Goal: Use online tool/utility: Use online tool/utility

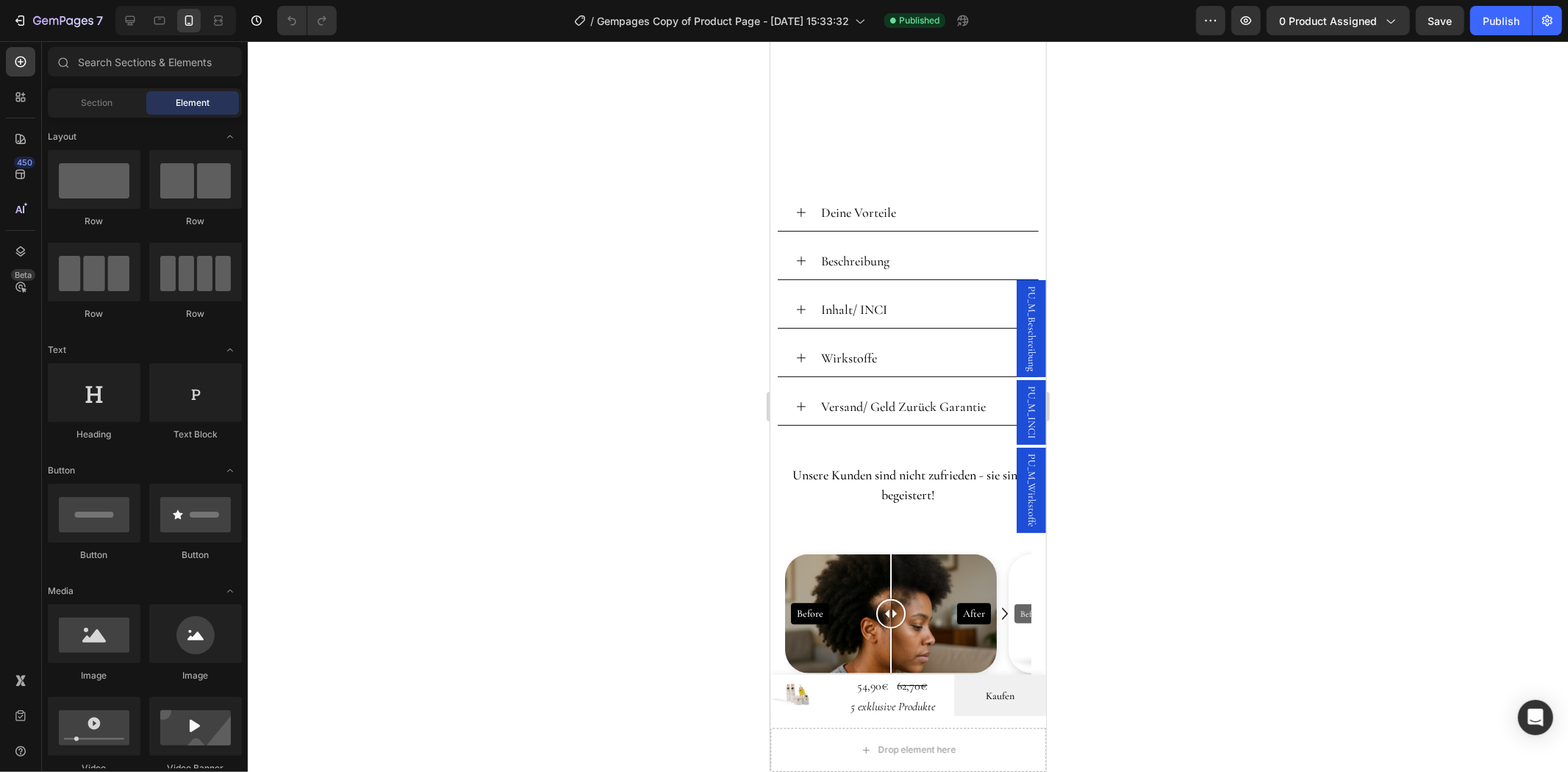
scroll to position [1629, 0]
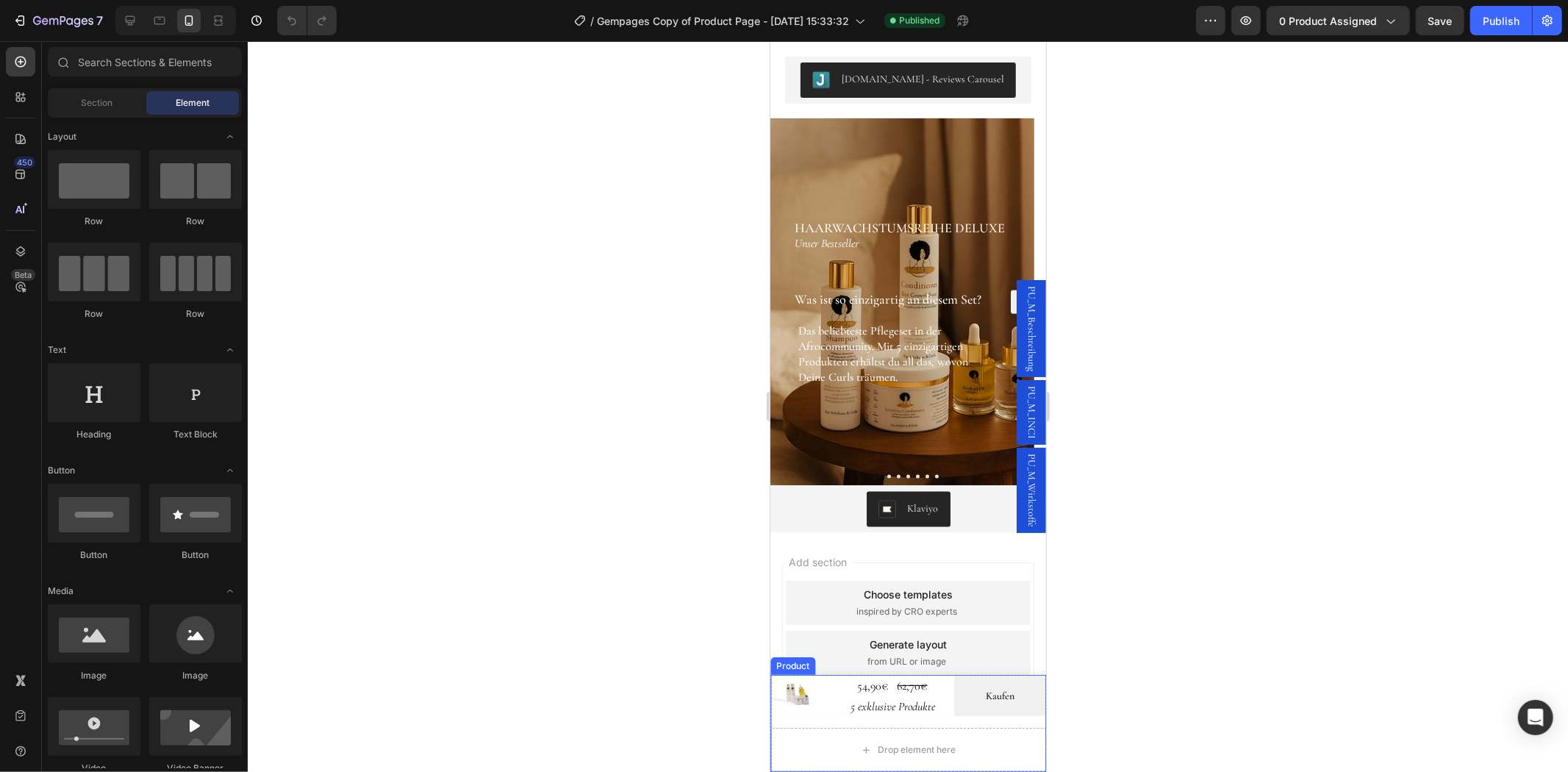
click at [821, 711] on div at bounding box center [800, 695] width 61 height 42
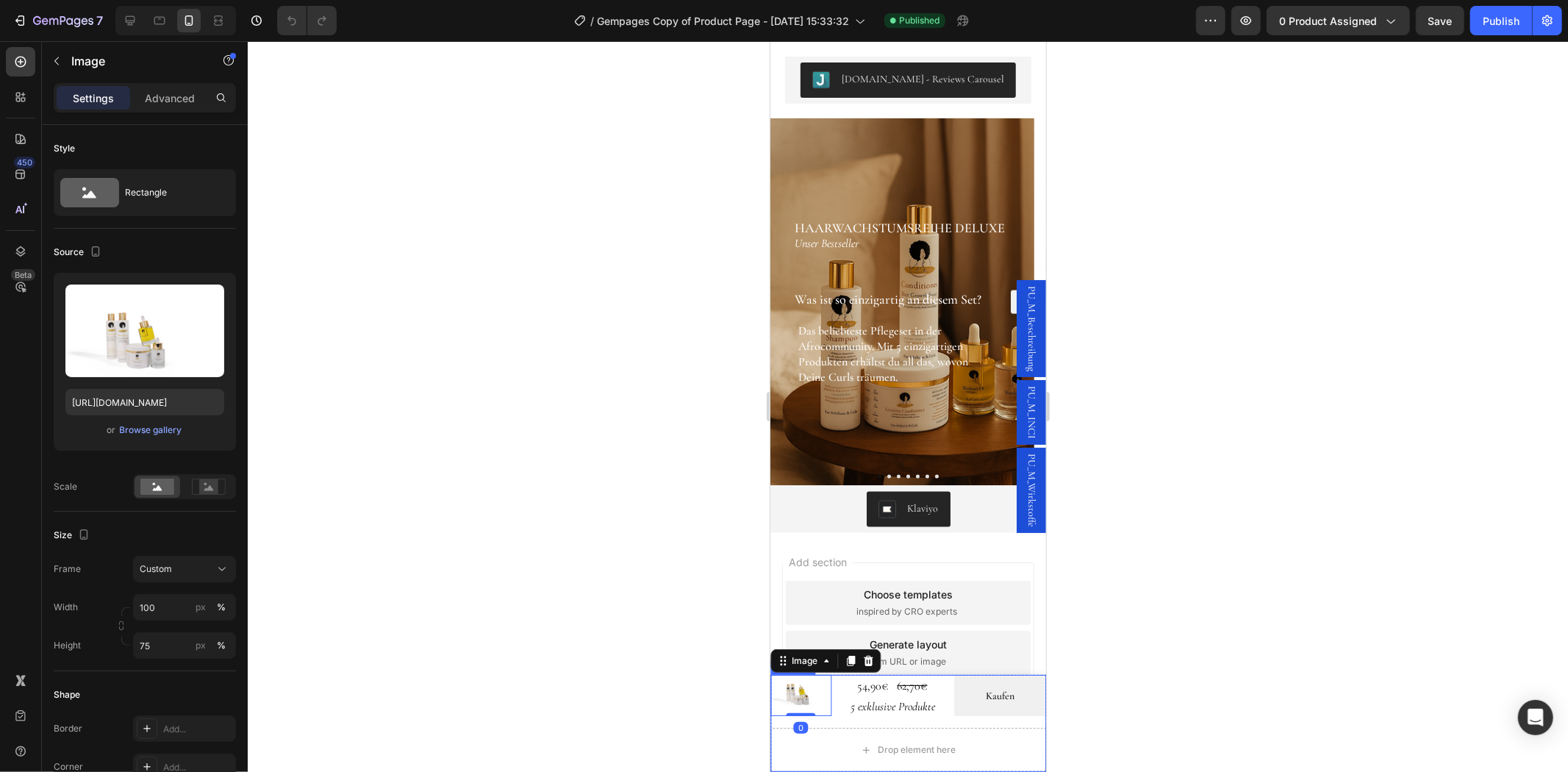
click at [832, 711] on p "5 exklusive Produkte" at bounding box center [891, 706] width 120 height 12
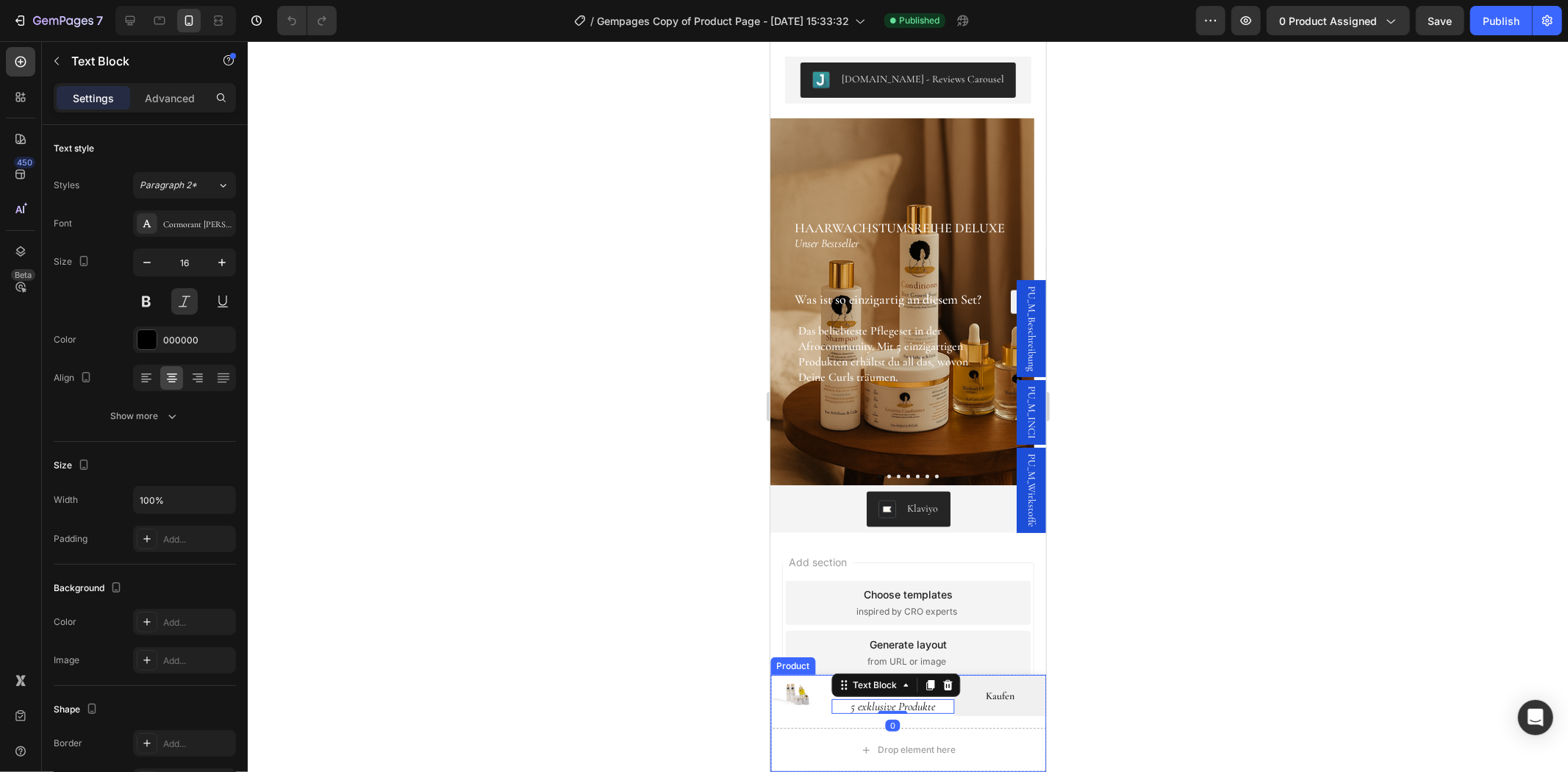
click at [826, 723] on div "Image 54,90€ Product Price Product Price Row 62,70€ Product Price Product Price…" at bounding box center [907, 723] width 276 height 97
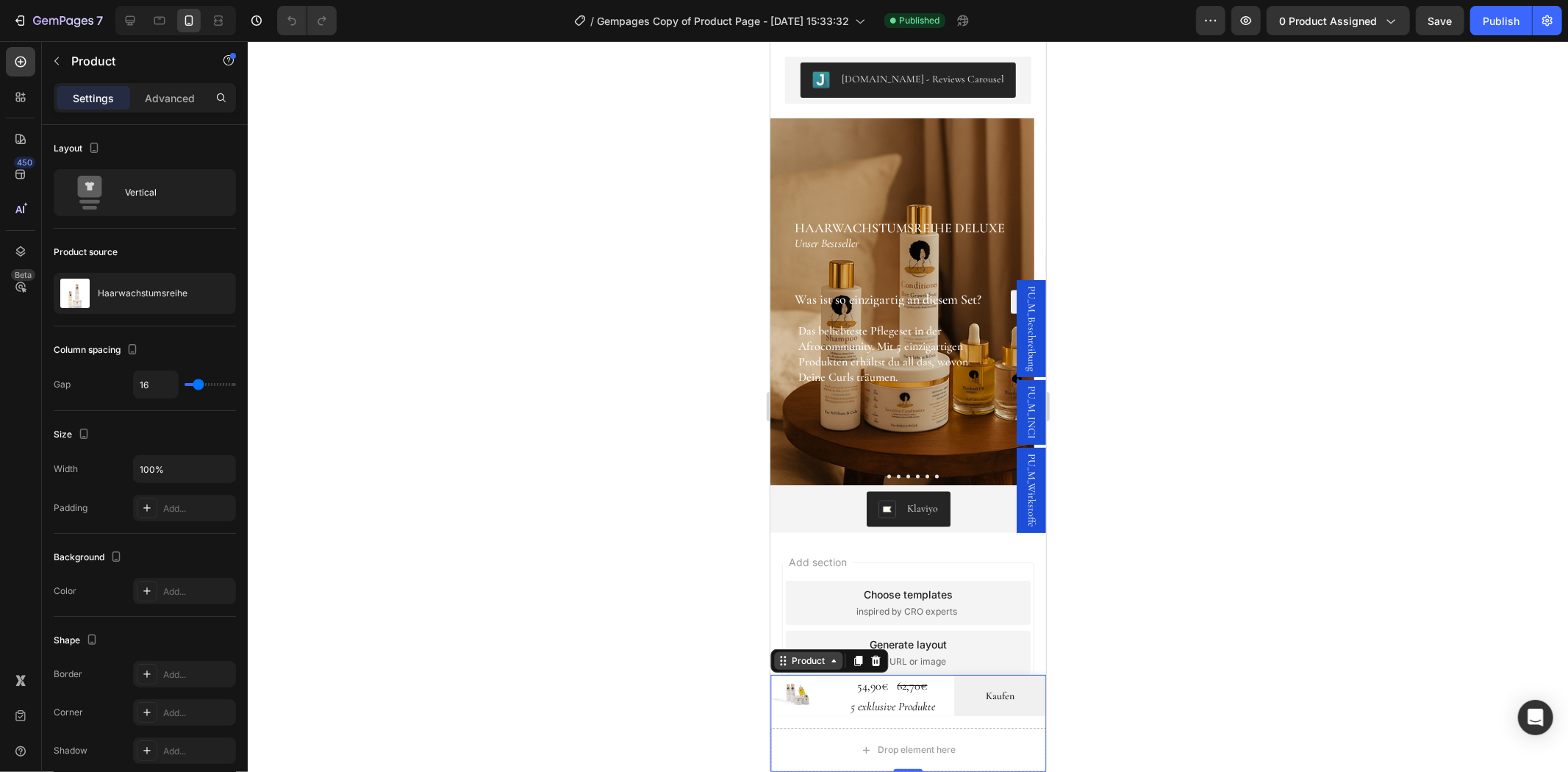
click at [794, 663] on div "Product" at bounding box center [807, 659] width 39 height 13
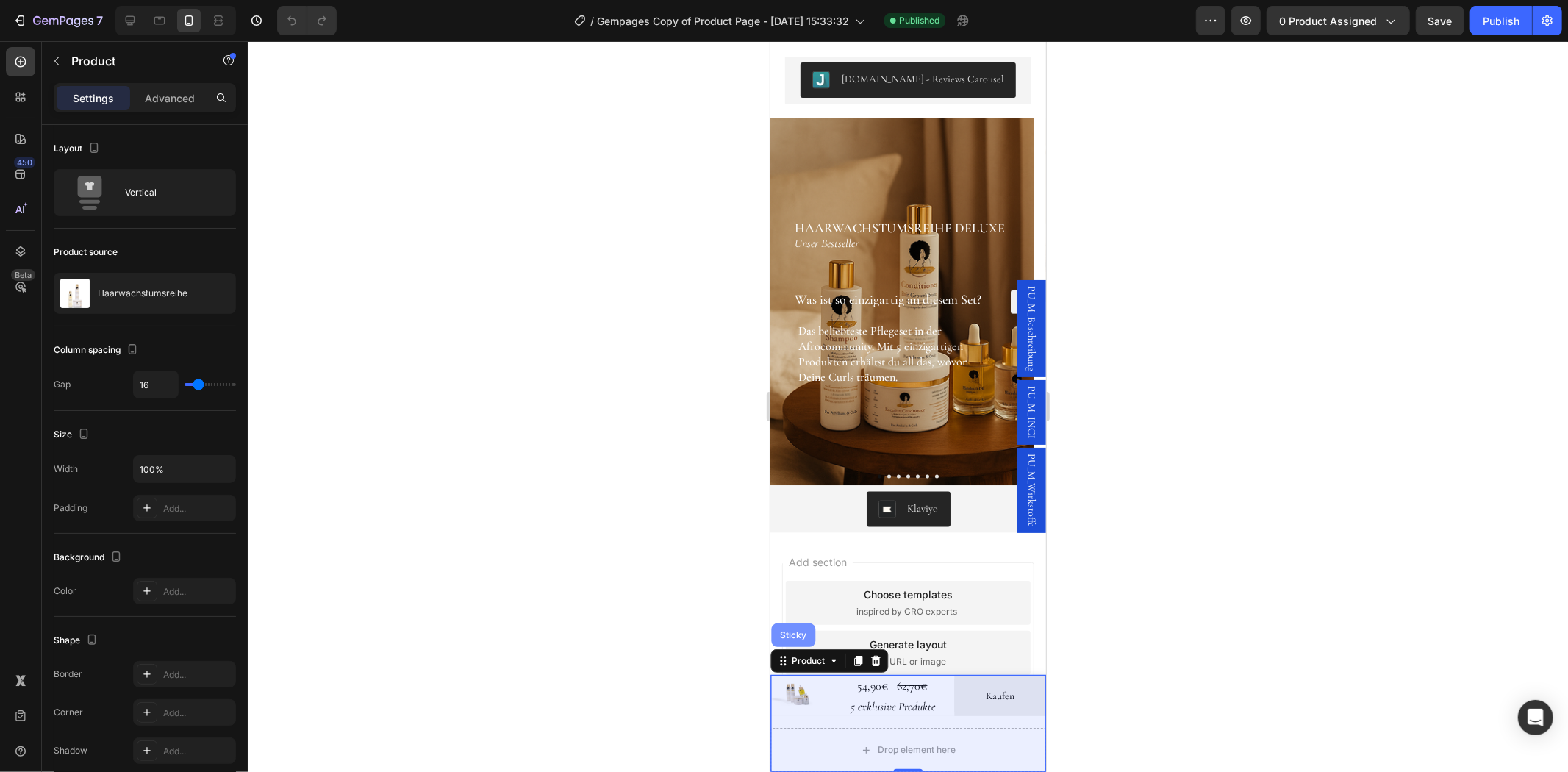
click at [795, 643] on div "Sticky" at bounding box center [792, 635] width 44 height 24
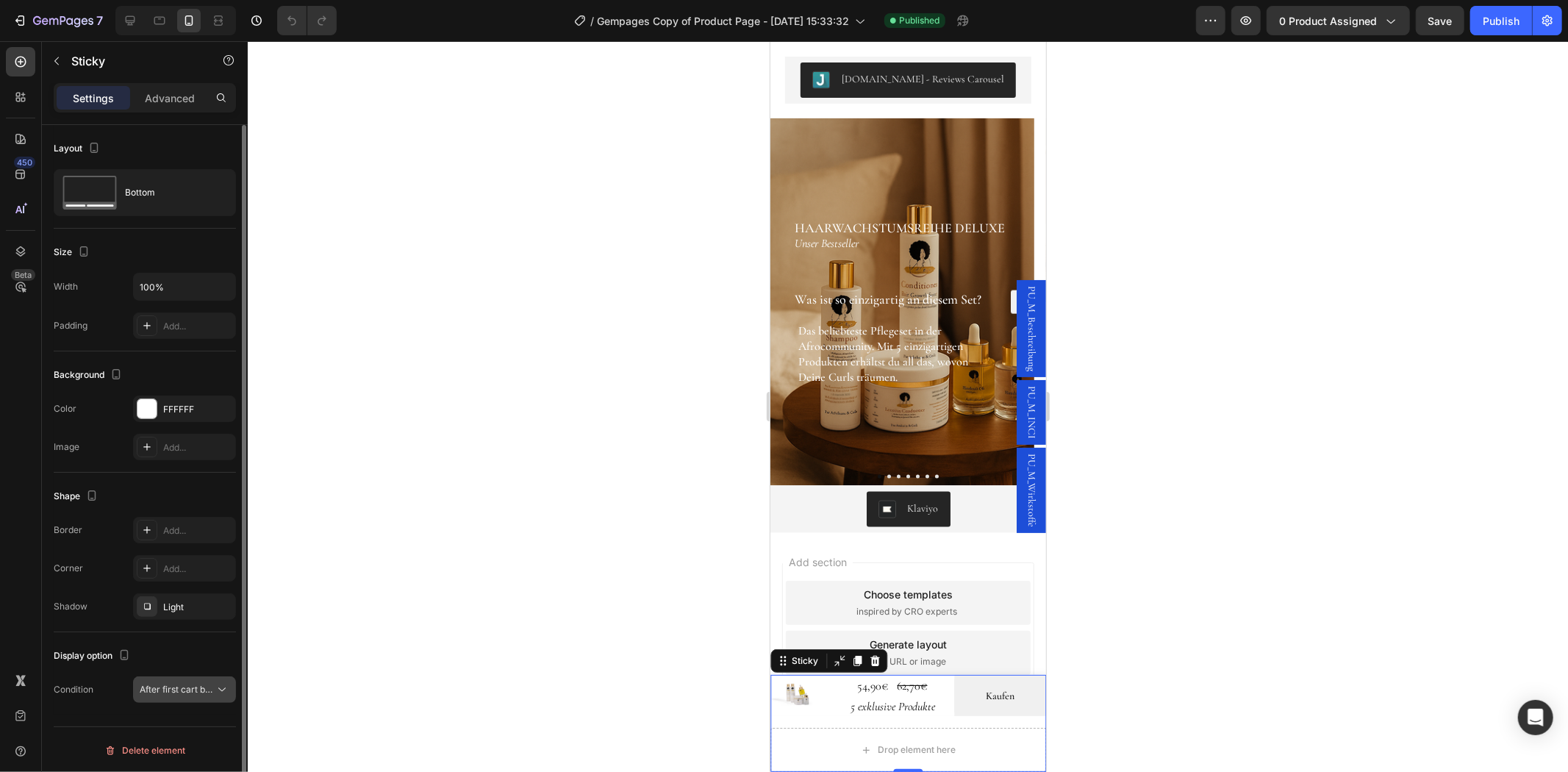
click at [185, 678] on button "After first cart button" at bounding box center [185, 689] width 103 height 27
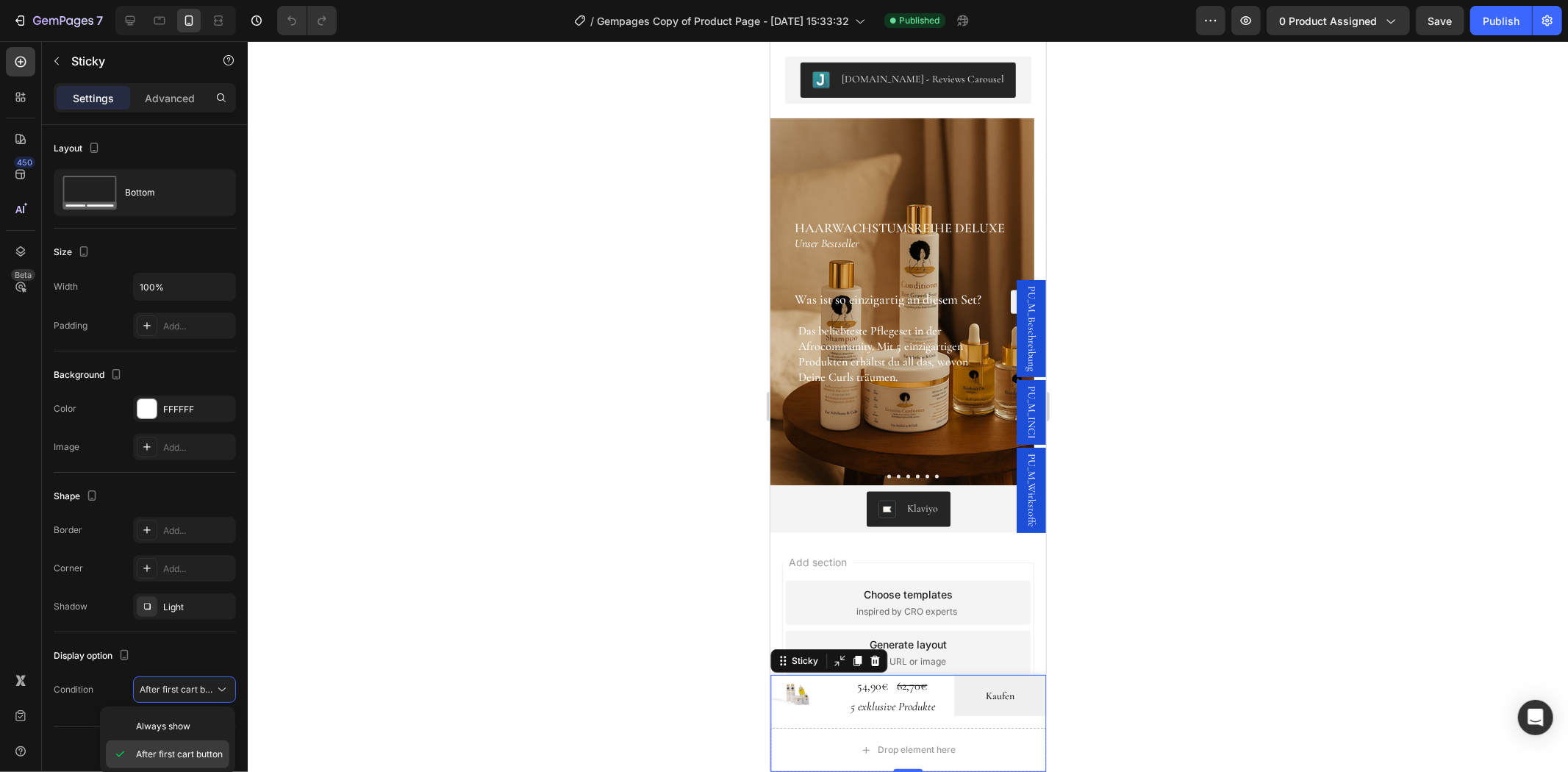
click at [173, 751] on span "After first cart button" at bounding box center [180, 754] width 87 height 13
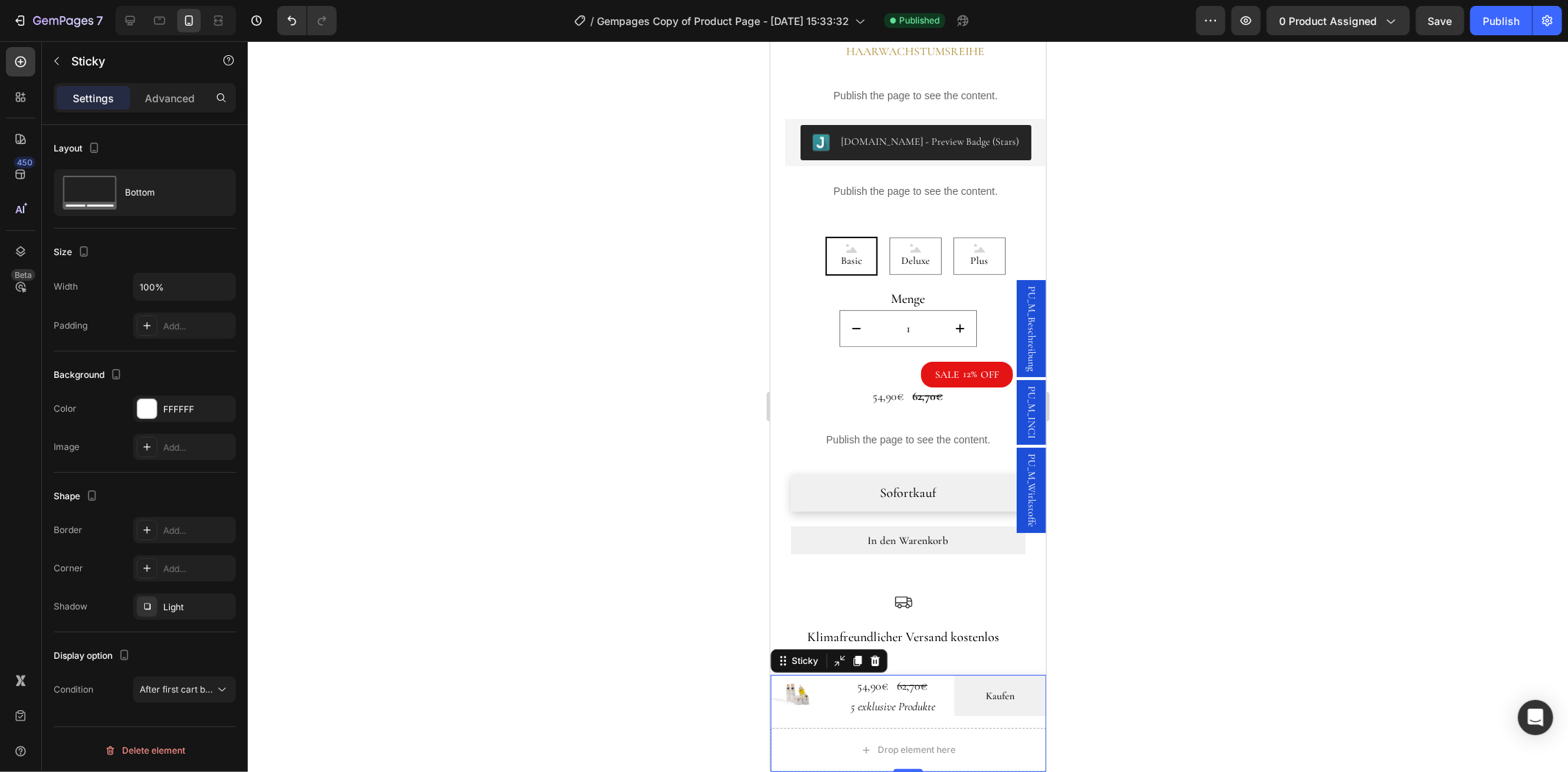
scroll to position [403, 0]
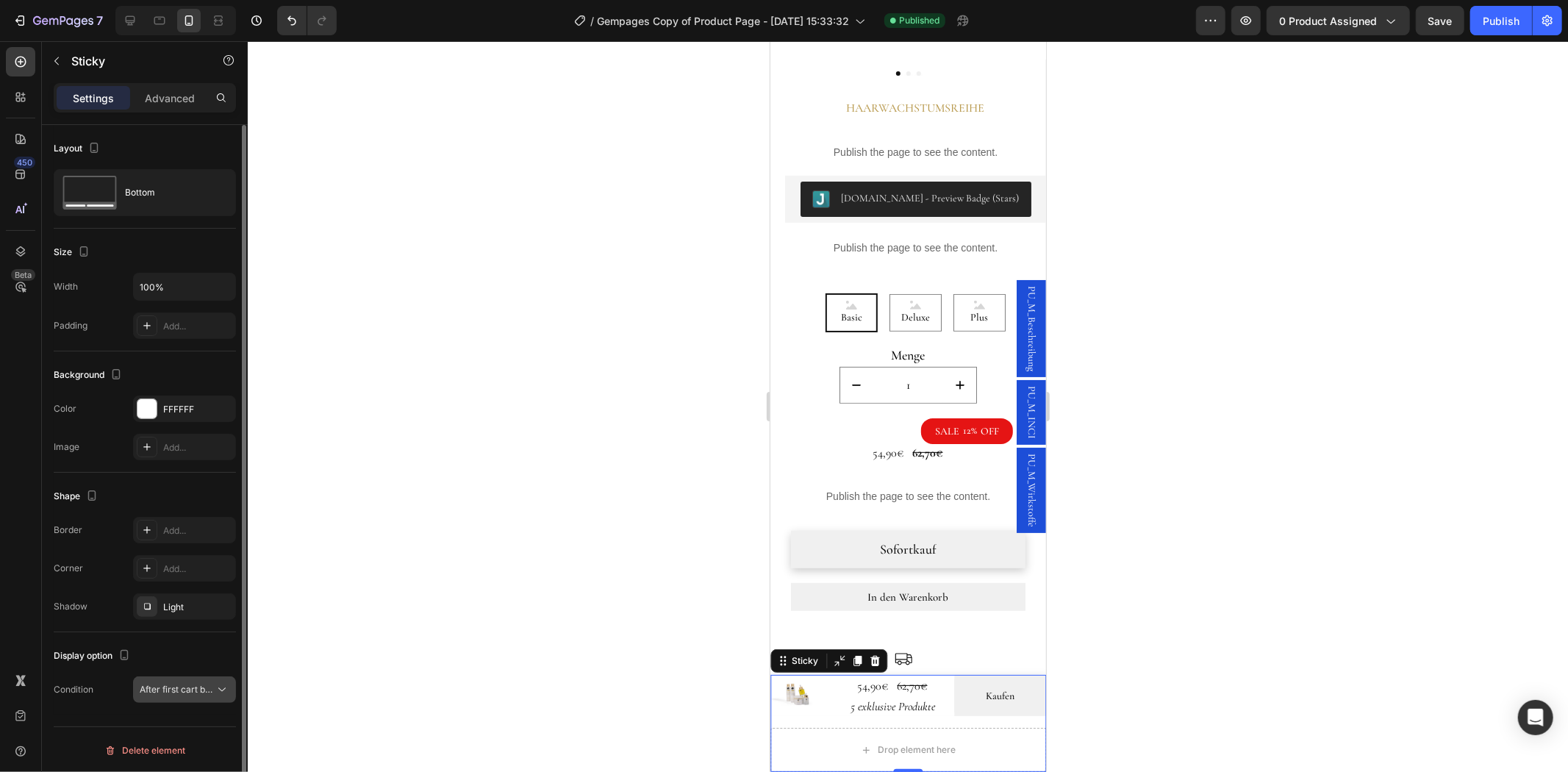
click at [196, 700] on button "After first cart button" at bounding box center [185, 689] width 103 height 27
